Goal: Check status

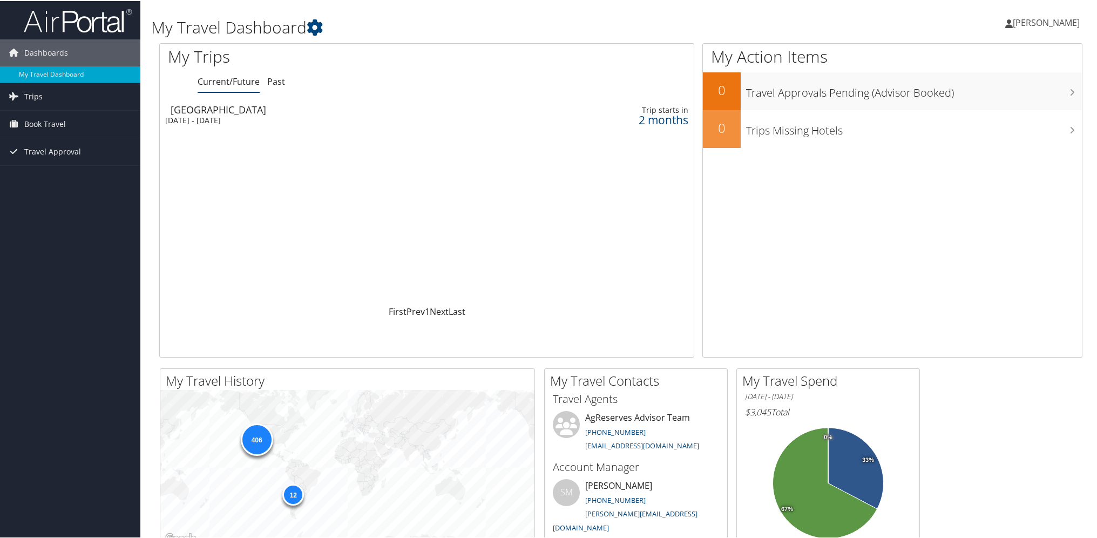
click at [268, 119] on div "[DATE] - [DATE]" at bounding box center [326, 119] width 322 height 10
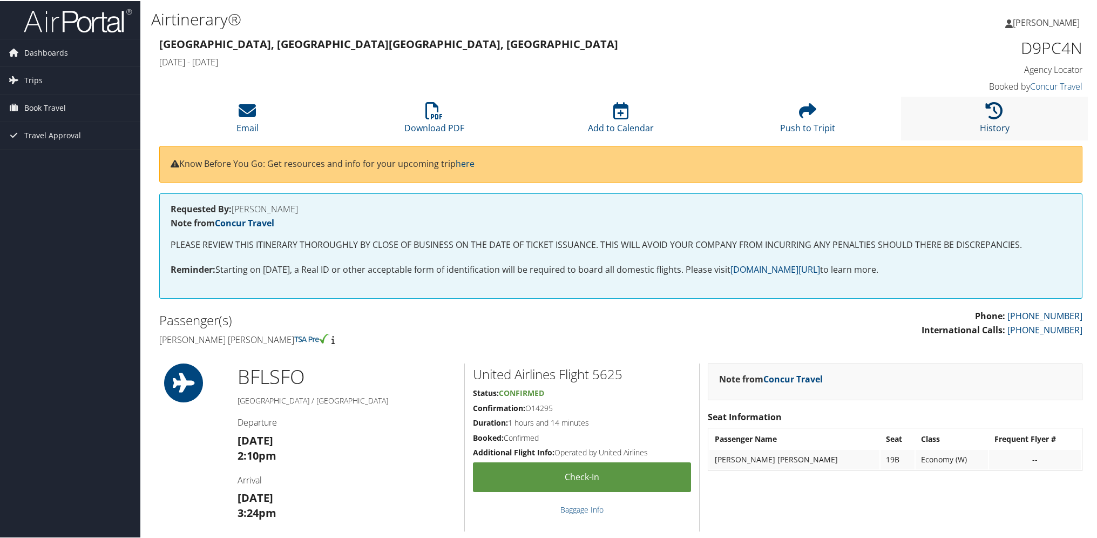
click at [995, 118] on icon at bounding box center [994, 109] width 17 height 17
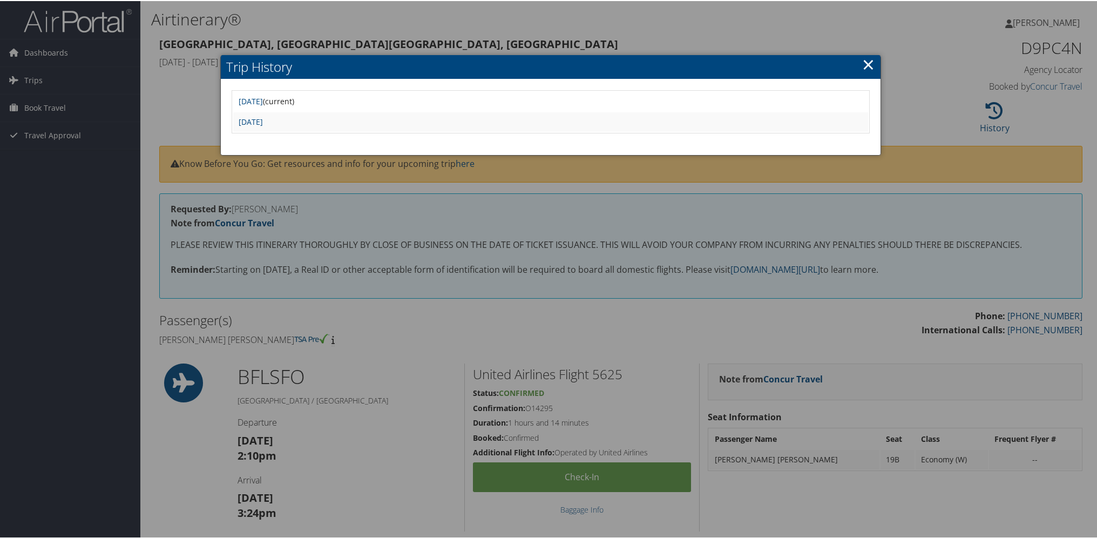
click at [865, 66] on link "×" at bounding box center [868, 63] width 12 height 22
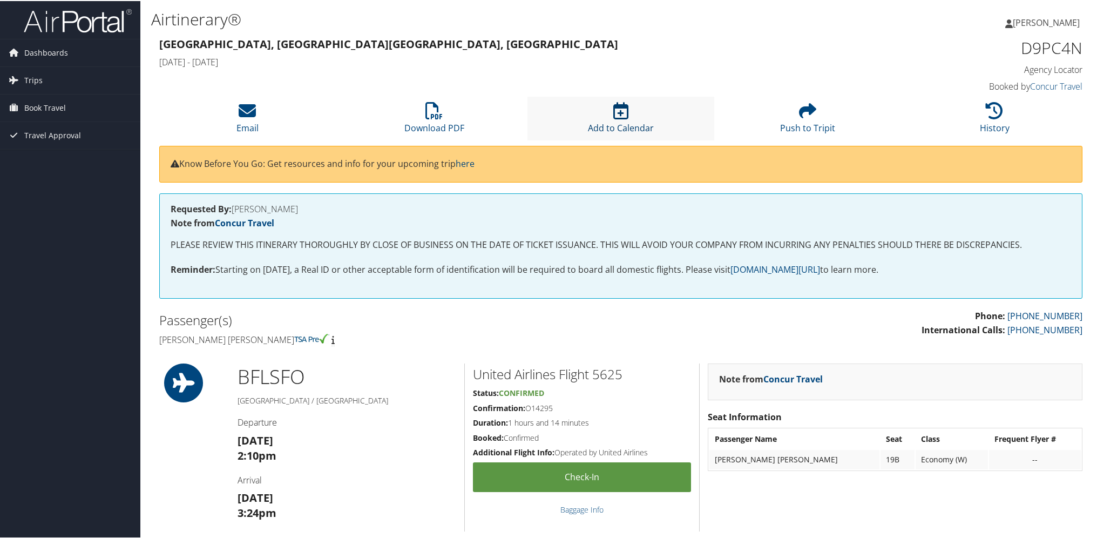
click at [614, 123] on link "Add to Calendar" at bounding box center [621, 120] width 66 height 26
